Goal: Task Accomplishment & Management: Manage account settings

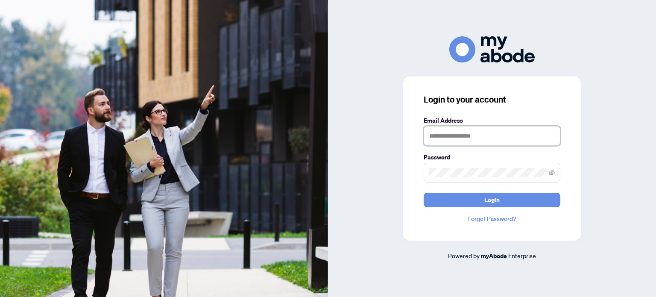
click at [488, 135] on input "text" at bounding box center [492, 136] width 137 height 20
type input "**********"
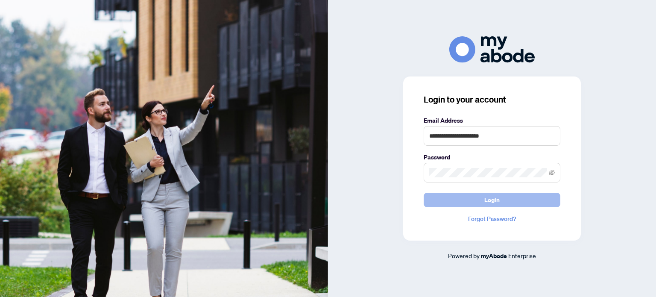
click at [446, 201] on button "Login" at bounding box center [492, 200] width 137 height 15
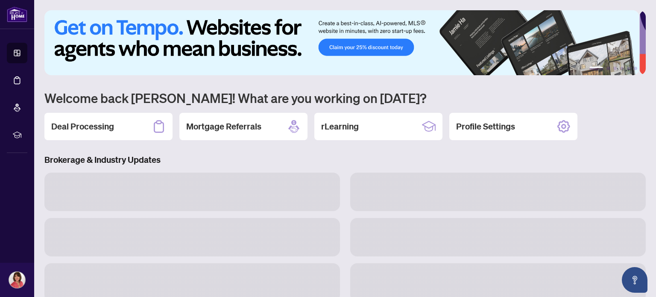
click at [93, 127] on h2 "Deal Processing" at bounding box center [82, 126] width 63 height 12
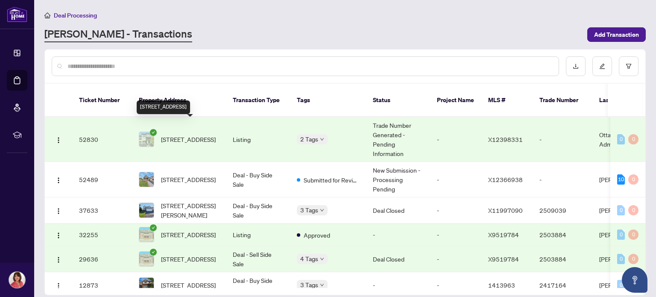
click at [203, 135] on span "507 Radiant Private, Ottawa, Ontario K2M 0M9, Canada" at bounding box center [188, 139] width 55 height 9
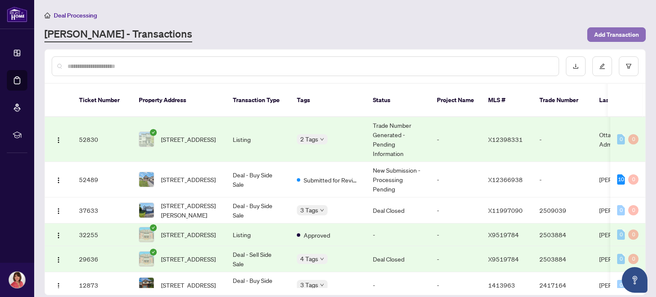
click at [625, 34] on span "Add Transaction" at bounding box center [616, 35] width 45 height 14
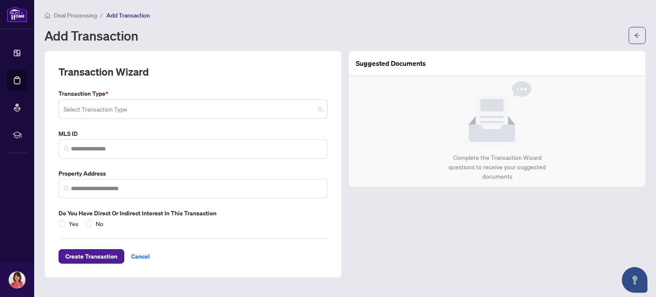
click at [157, 106] on input "search" at bounding box center [189, 110] width 251 height 19
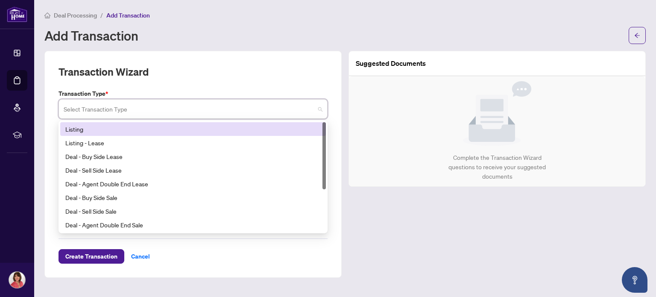
click at [99, 127] on div "Listing" at bounding box center [192, 128] width 255 height 9
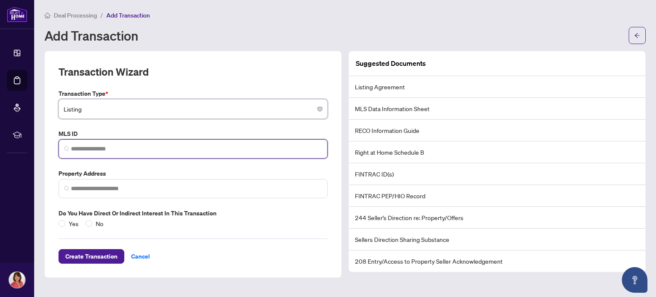
click at [131, 147] on input "search" at bounding box center [196, 148] width 251 height 9
paste input "*********"
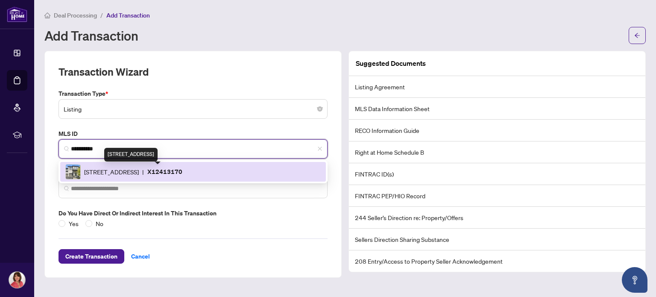
click at [139, 173] on span "507 Radiant Private, Ottawa, Ontario K2M 0M9, Canada" at bounding box center [111, 171] width 55 height 9
type input "*********"
type input "**********"
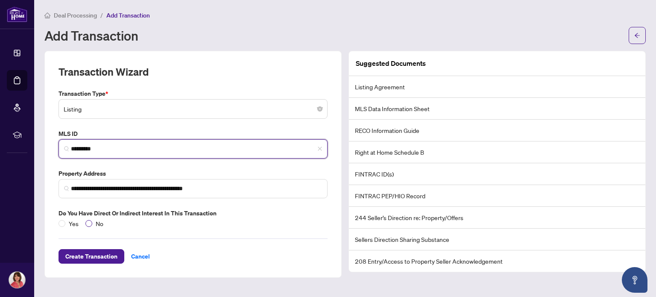
type input "*********"
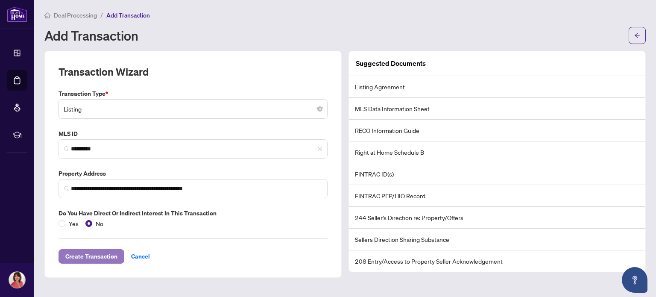
click at [115, 255] on span "Create Transaction" at bounding box center [91, 256] width 52 height 14
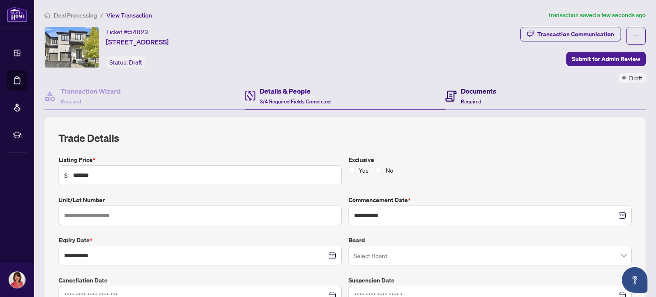
click at [468, 90] on h4 "Documents" at bounding box center [478, 91] width 35 height 10
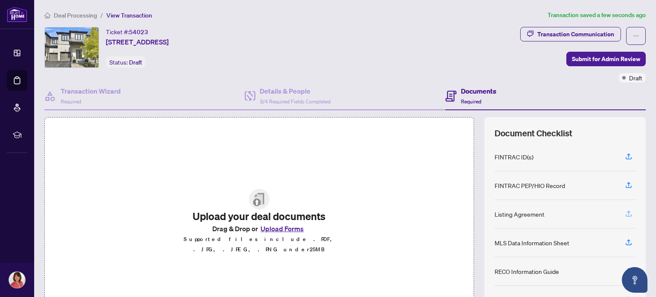
click at [625, 213] on icon "button" at bounding box center [629, 214] width 8 height 8
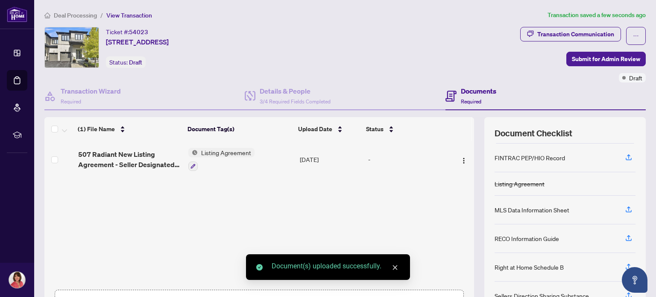
scroll to position [43, 0]
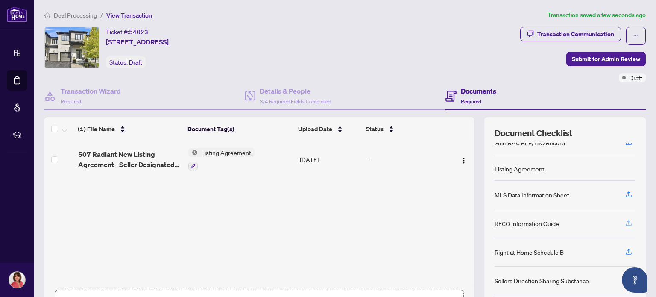
click at [627, 220] on icon "button" at bounding box center [628, 222] width 3 height 4
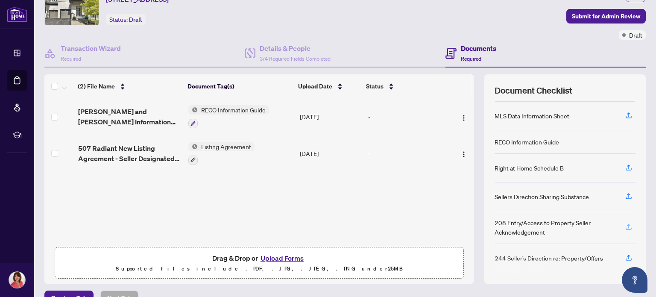
click at [625, 223] on icon "button" at bounding box center [629, 227] width 8 height 8
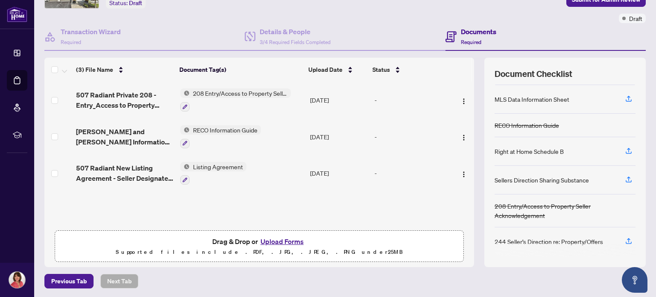
scroll to position [60, 0]
click at [627, 238] on icon "button" at bounding box center [628, 240] width 3 height 4
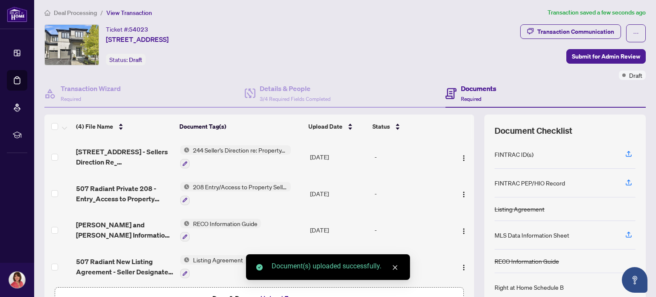
scroll to position [0, 0]
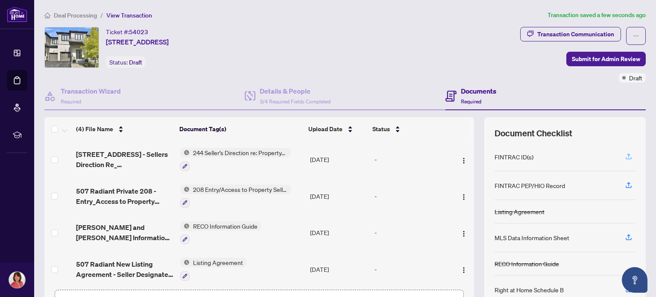
click at [625, 155] on icon "button" at bounding box center [629, 157] width 8 height 8
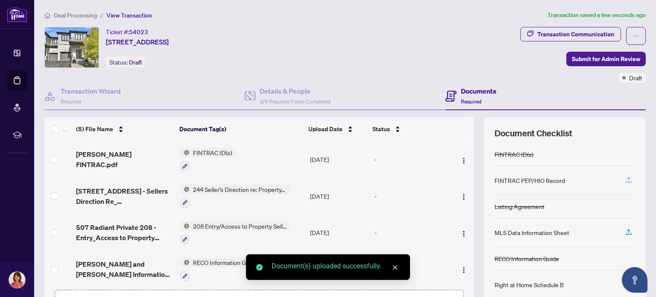
click at [627, 177] on icon "button" at bounding box center [628, 179] width 3 height 4
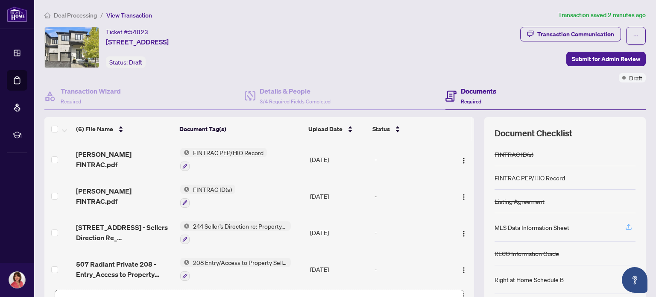
click at [625, 225] on icon "button" at bounding box center [629, 227] width 8 height 8
